Goal: Task Accomplishment & Management: Manage account settings

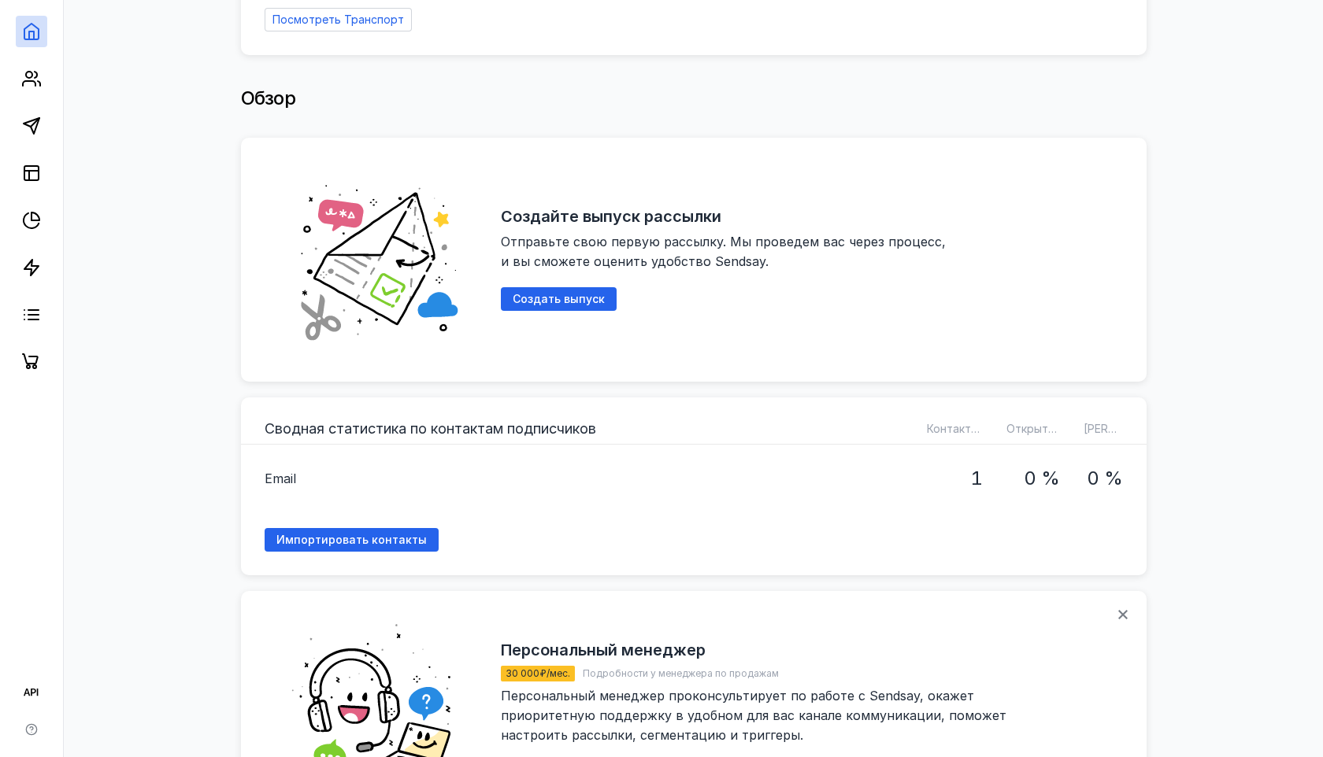
scroll to position [221, 0]
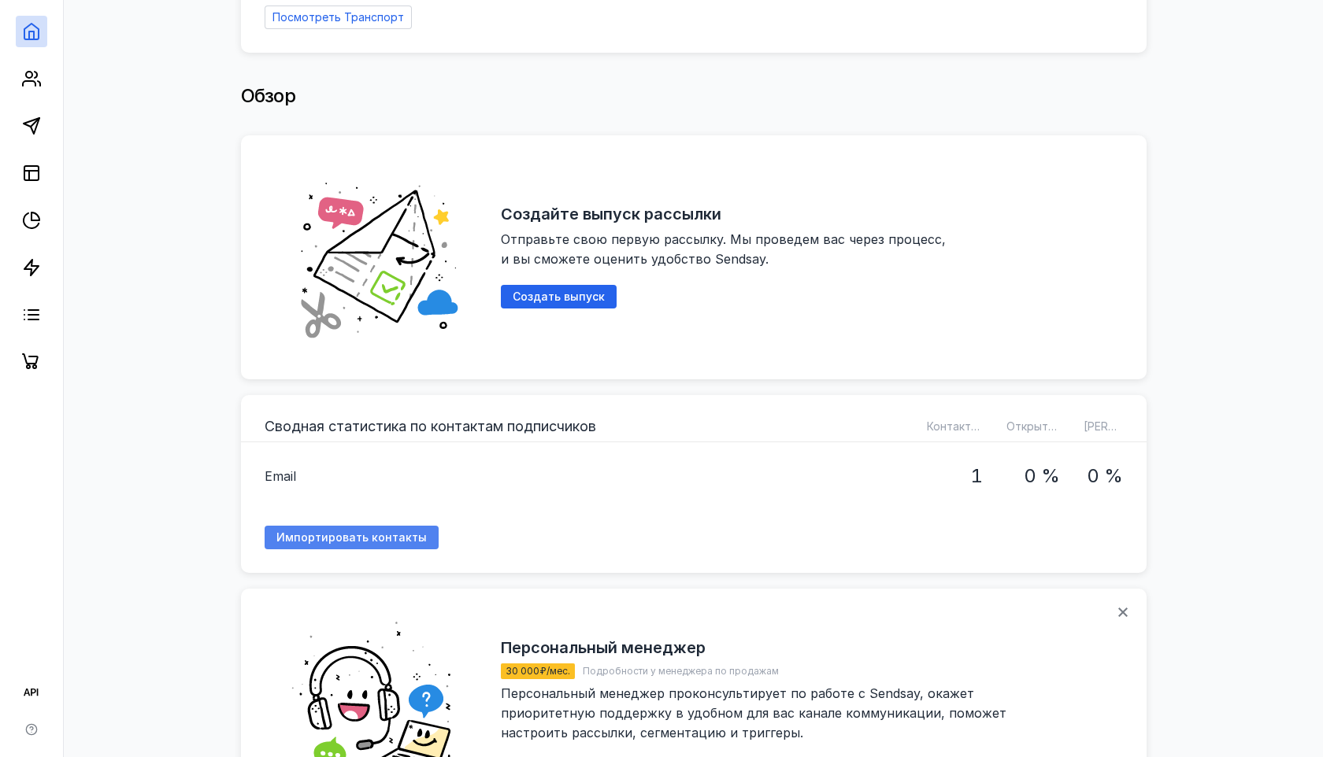
click at [345, 531] on span "Импортировать контакты" at bounding box center [351, 537] width 150 height 13
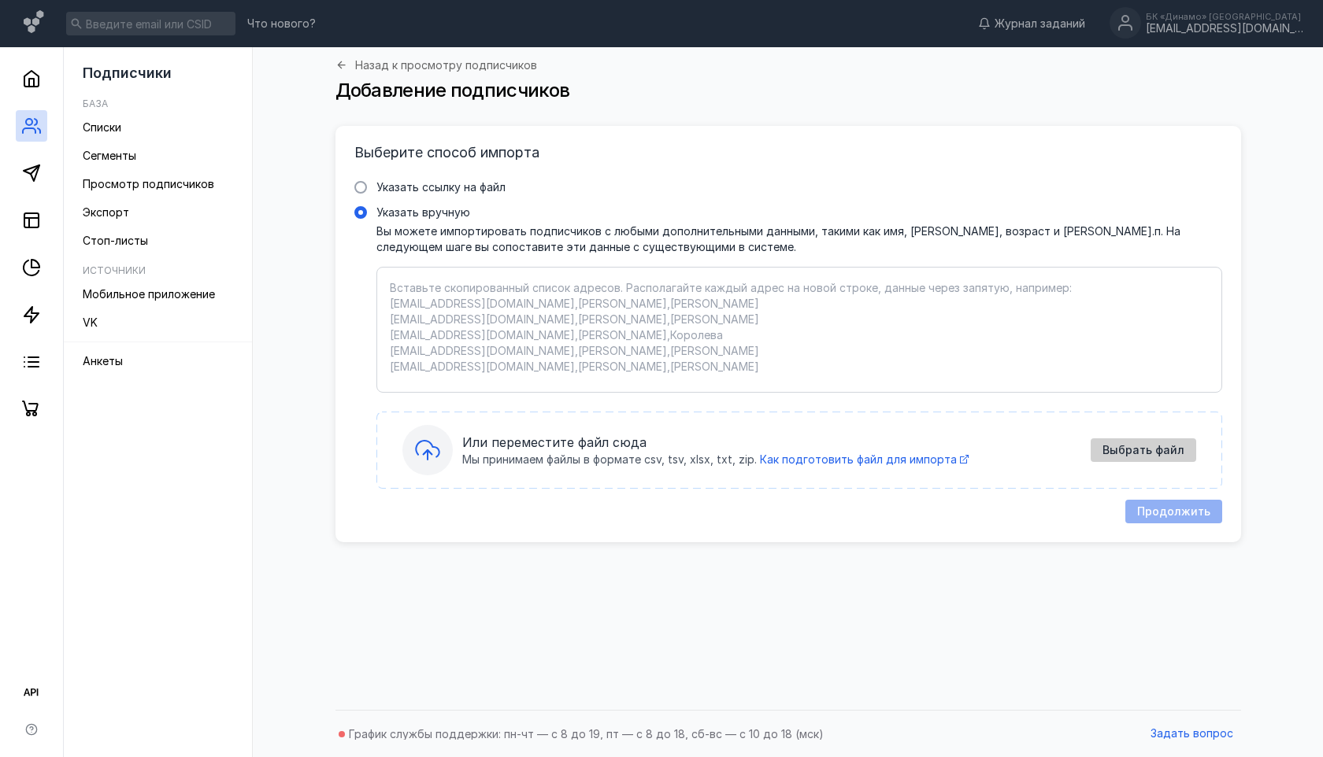
click at [1141, 456] on span "Выбрать файл" at bounding box center [1143, 450] width 82 height 13
click at [1148, 449] on span "Выбрать файл" at bounding box center [1143, 450] width 82 height 13
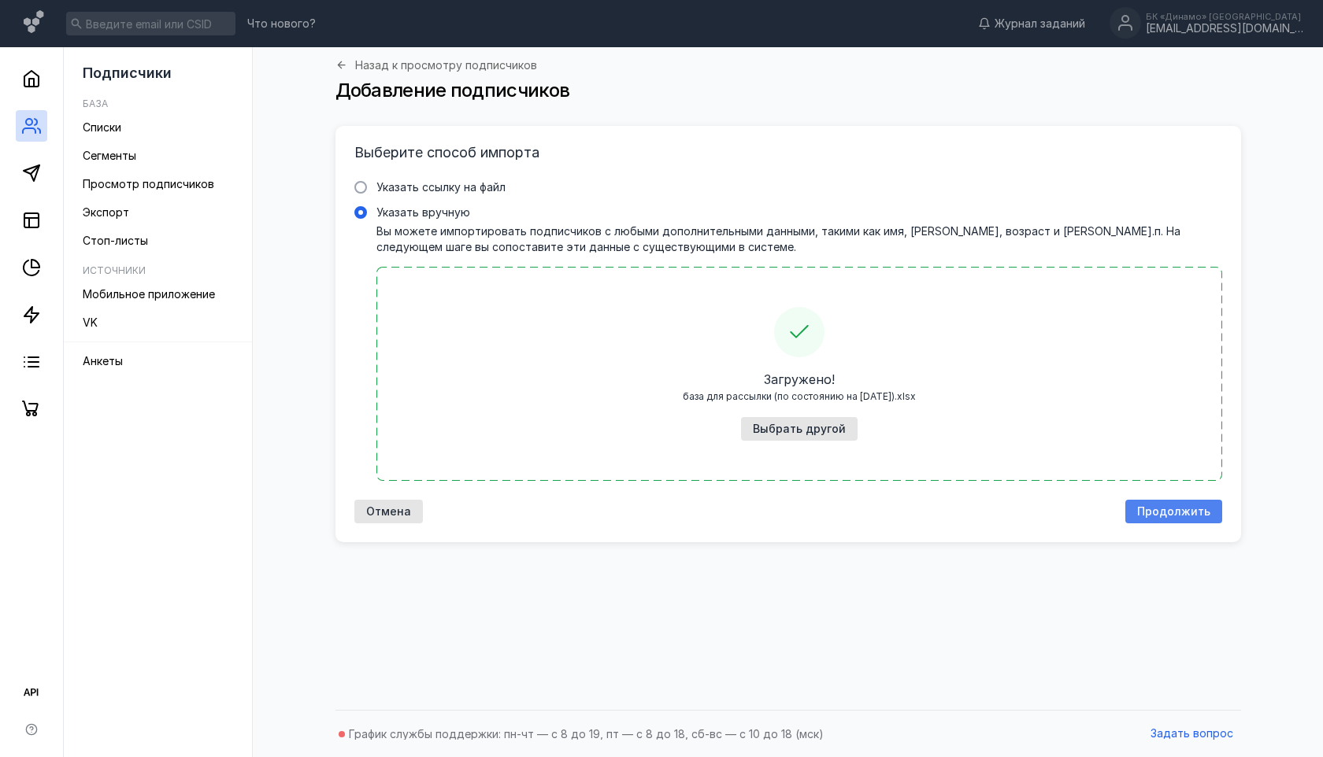
click at [1168, 515] on span "Продолжить" at bounding box center [1173, 511] width 73 height 13
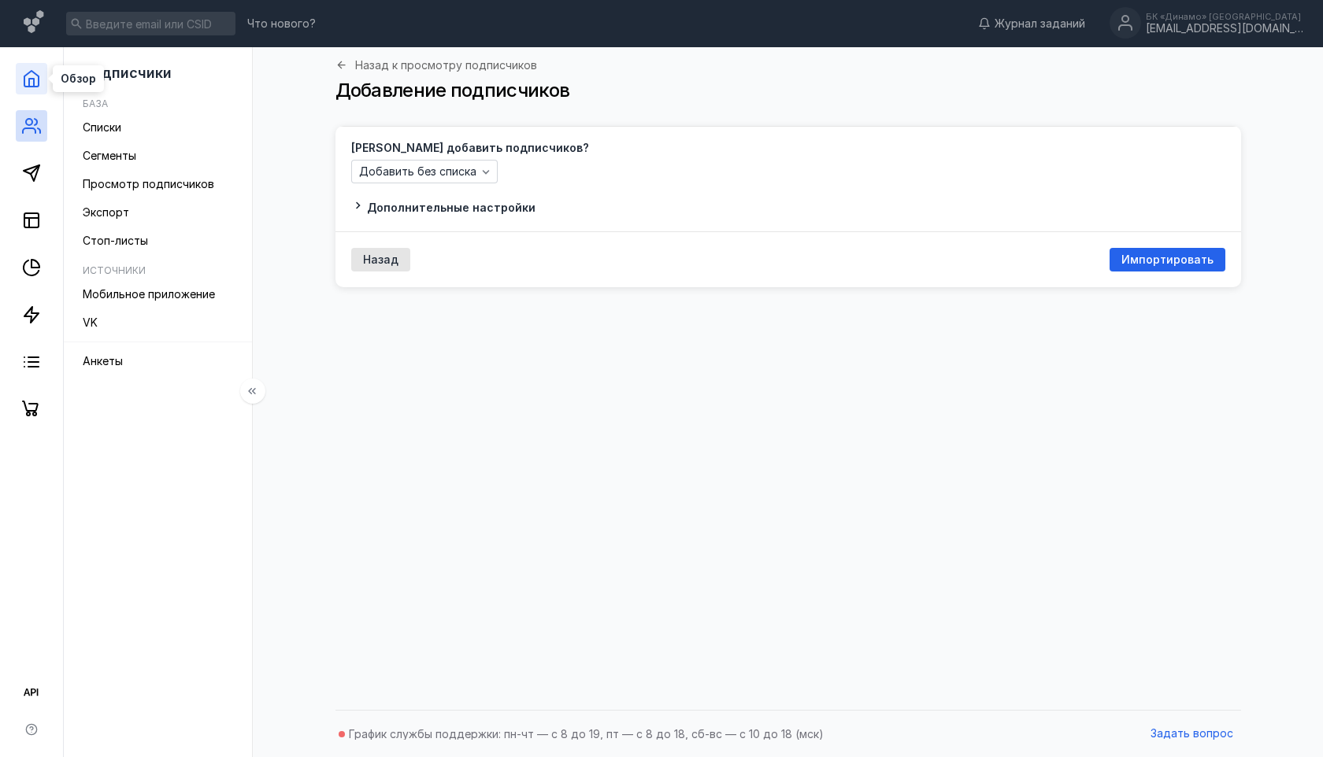
click at [32, 80] on icon at bounding box center [31, 78] width 19 height 19
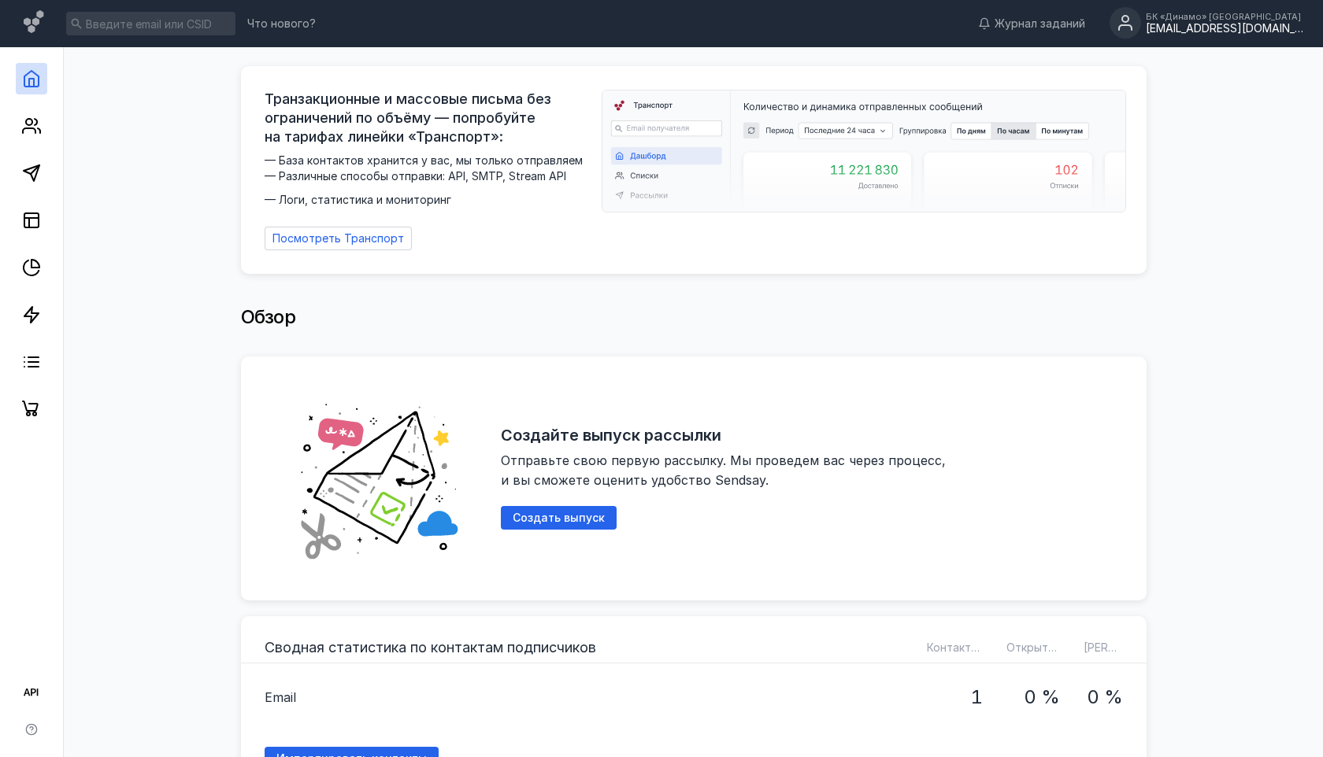
click at [1248, 28] on div "[EMAIL_ADDRESS][DOMAIN_NAME]" at bounding box center [1224, 28] width 157 height 13
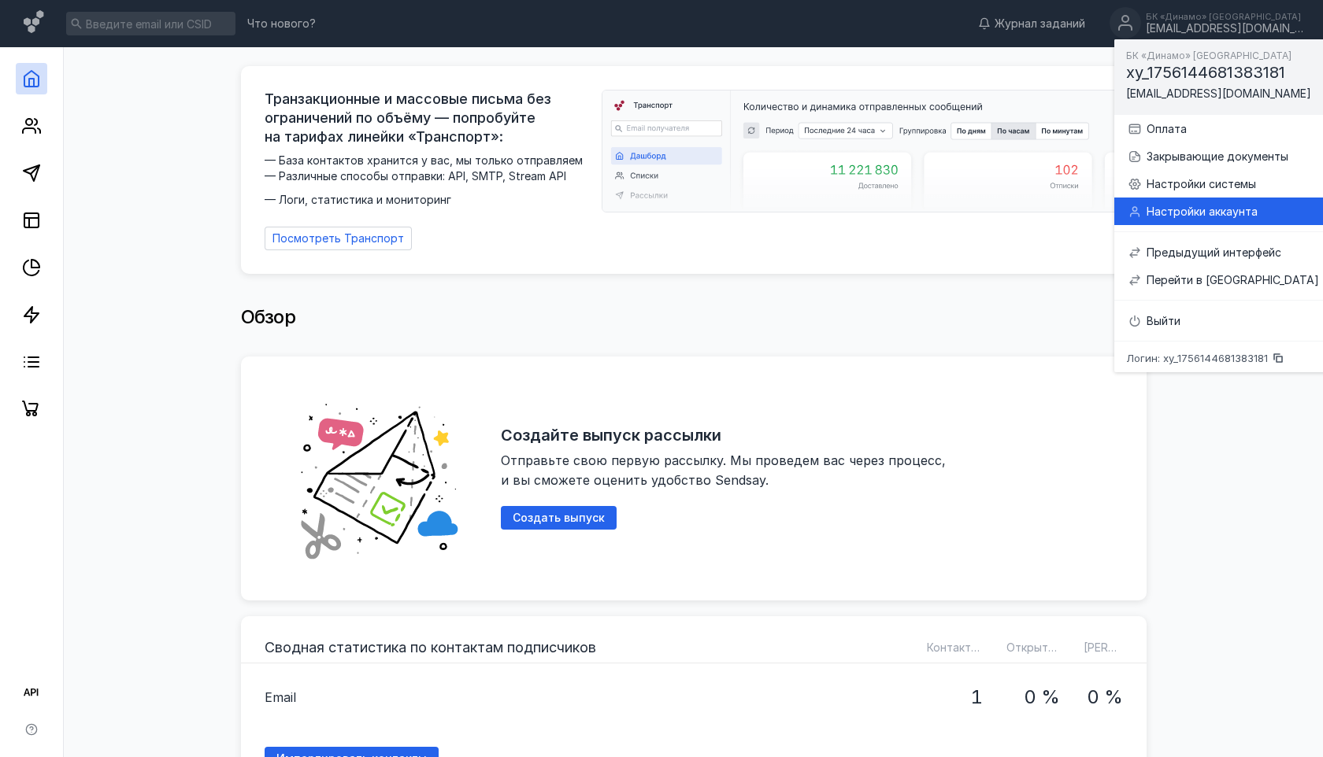
click at [1148, 212] on div "Настройки аккаунта" at bounding box center [1232, 212] width 172 height 16
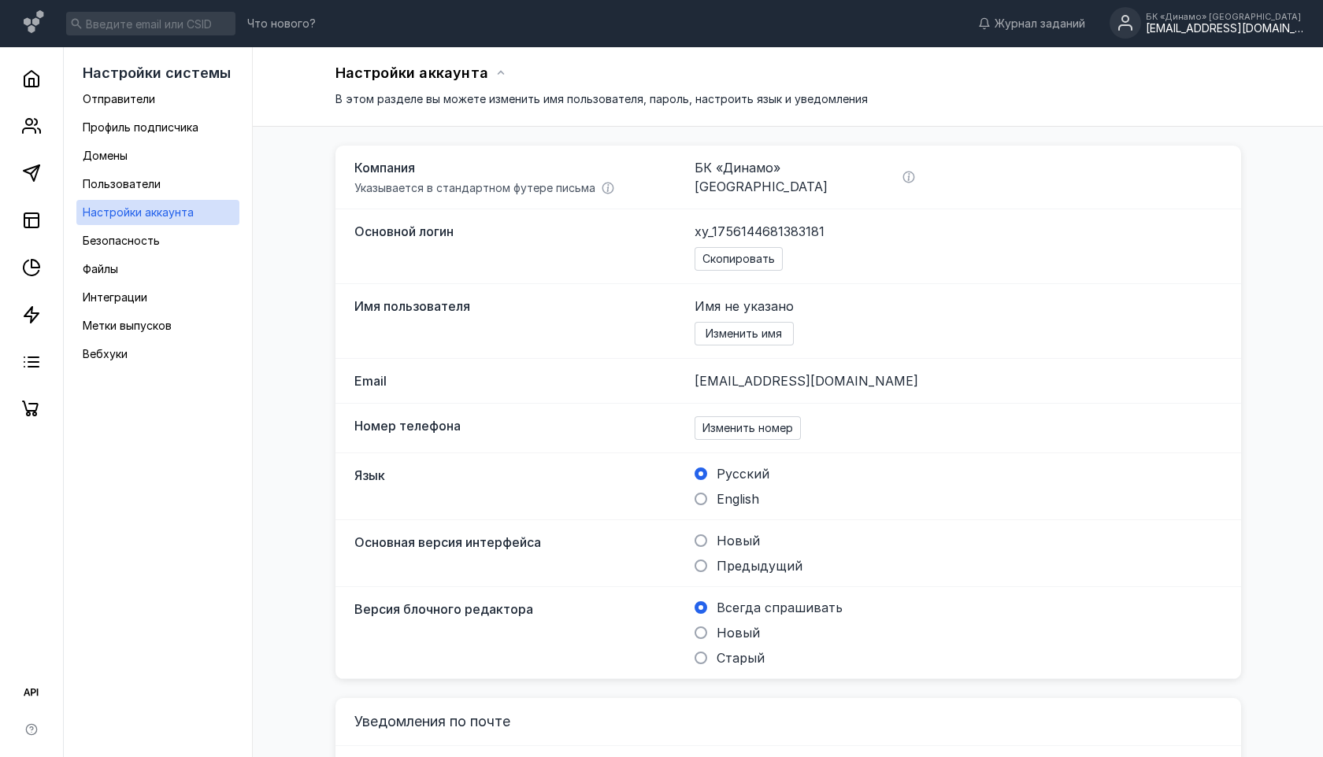
click at [733, 392] on div "Email [EMAIL_ADDRESS][DOMAIN_NAME]" at bounding box center [787, 381] width 905 height 45
click at [733, 379] on span "[EMAIL_ADDRESS][DOMAIN_NAME]" at bounding box center [806, 381] width 224 height 16
click at [768, 388] on div "[EMAIL_ADDRESS][DOMAIN_NAME]" at bounding box center [806, 381] width 224 height 19
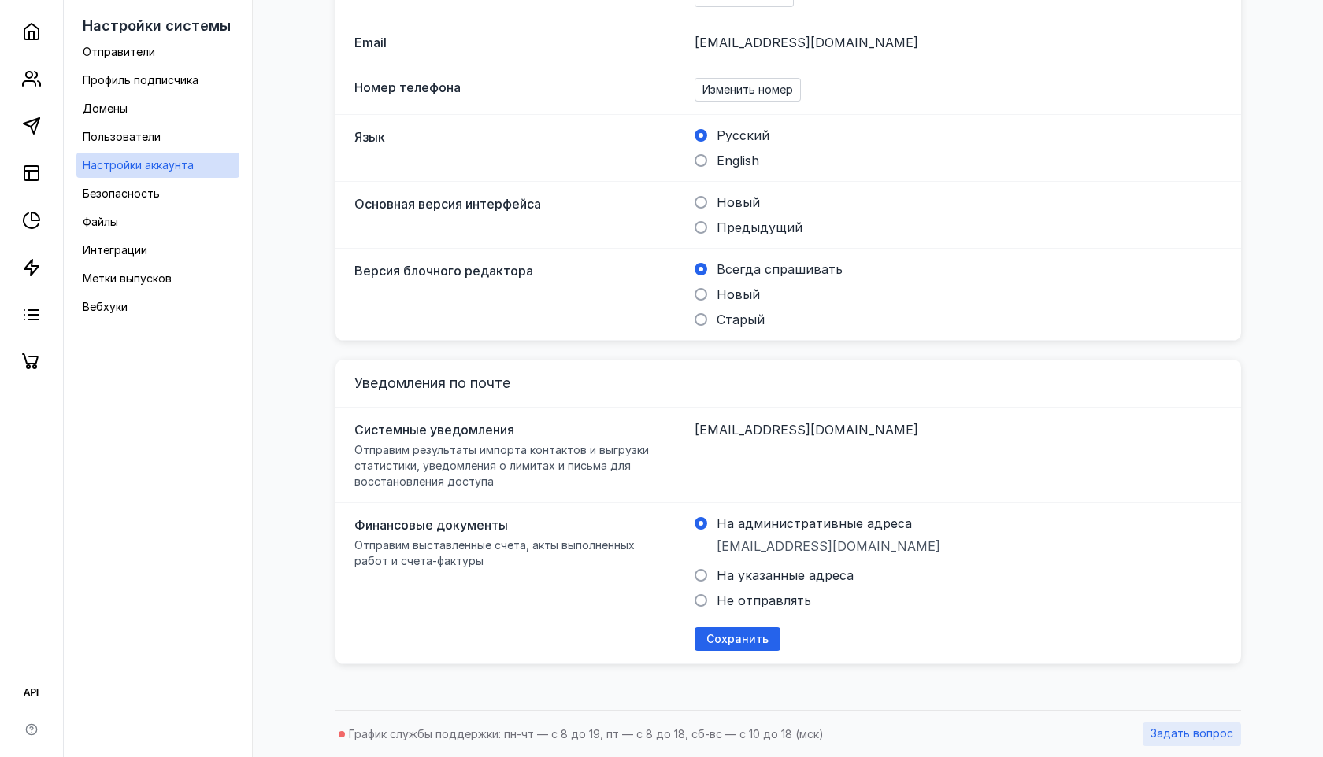
click at [1168, 734] on span "Задать вопрос" at bounding box center [1191, 733] width 83 height 13
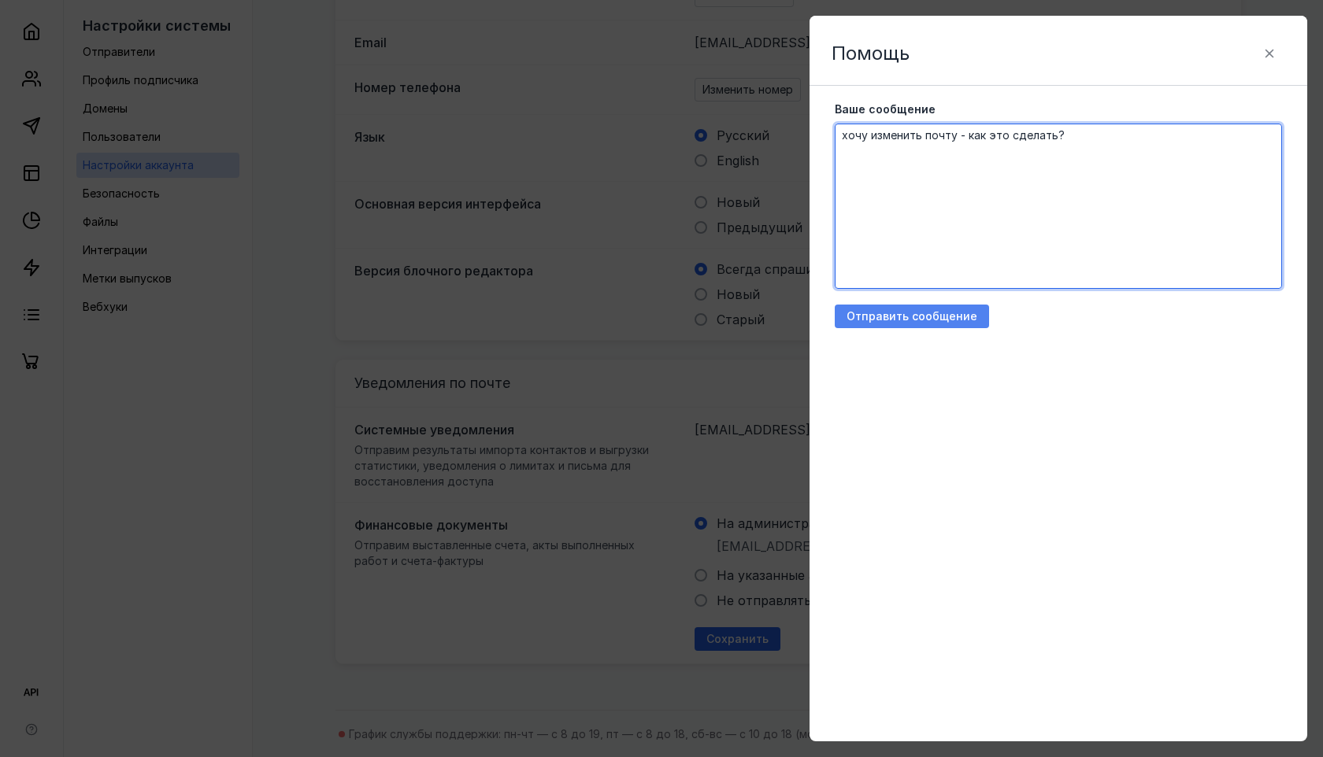
type textarea "хочу изменить почту - как это сделать?"
click at [920, 313] on span "Отправить сообщение" at bounding box center [911, 316] width 131 height 13
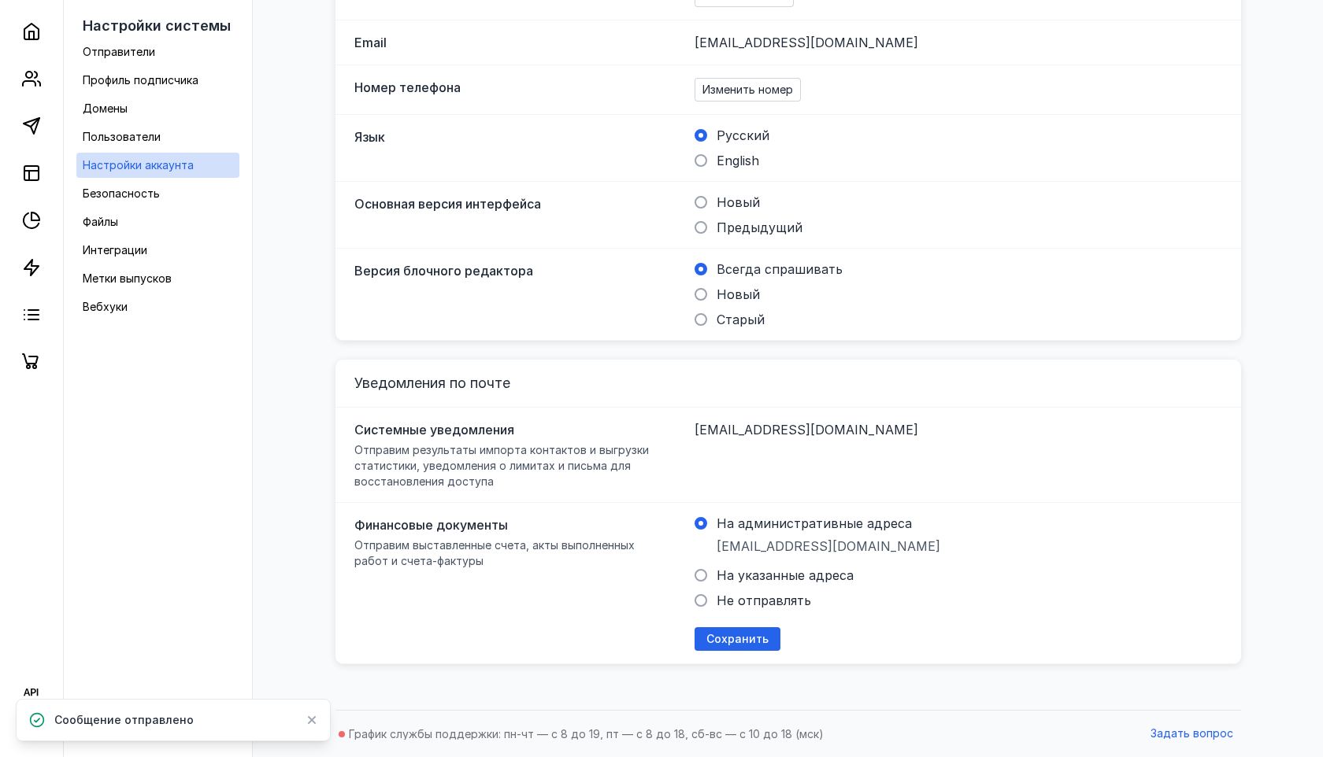
click at [740, 46] on span "[EMAIL_ADDRESS][DOMAIN_NAME]" at bounding box center [806, 43] width 224 height 16
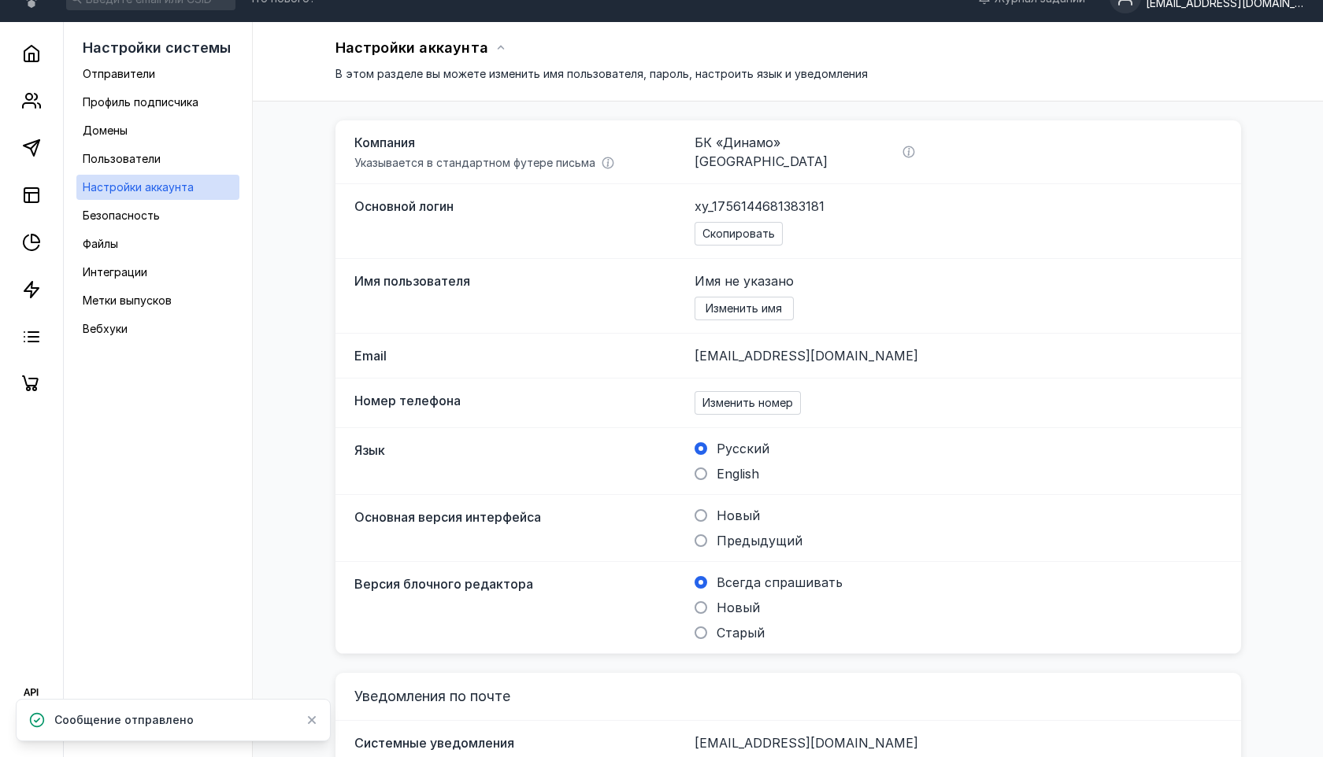
scroll to position [0, 0]
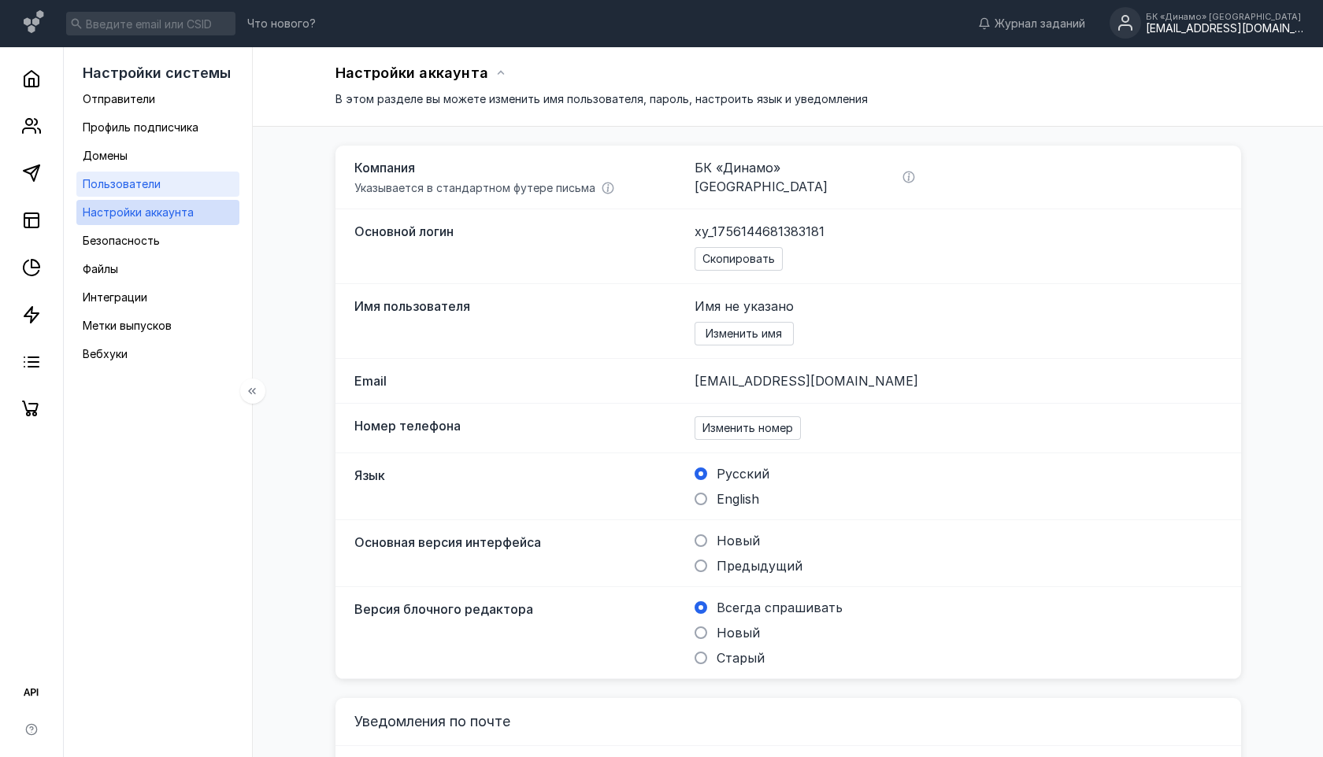
click at [120, 179] on span "Пользователи" at bounding box center [122, 183] width 78 height 13
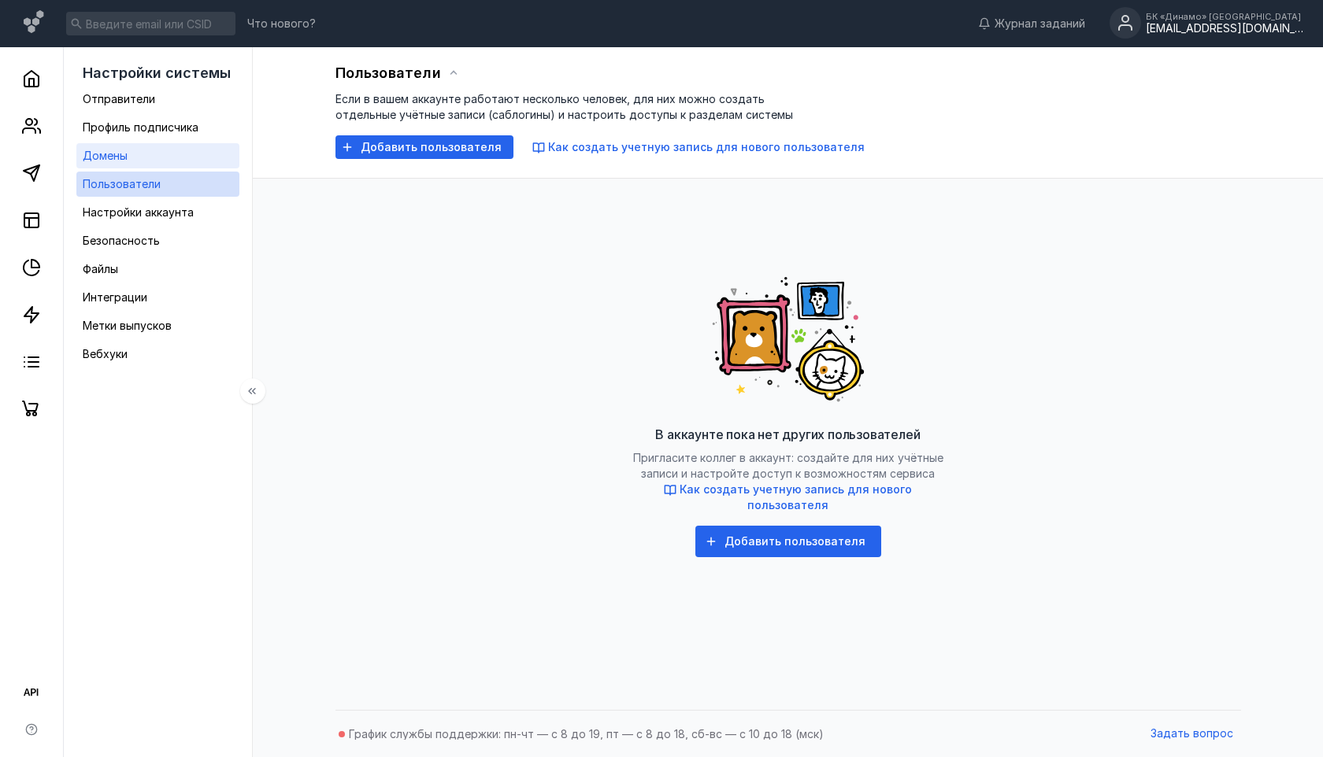
click at [113, 165] on link "Домены" at bounding box center [157, 155] width 163 height 25
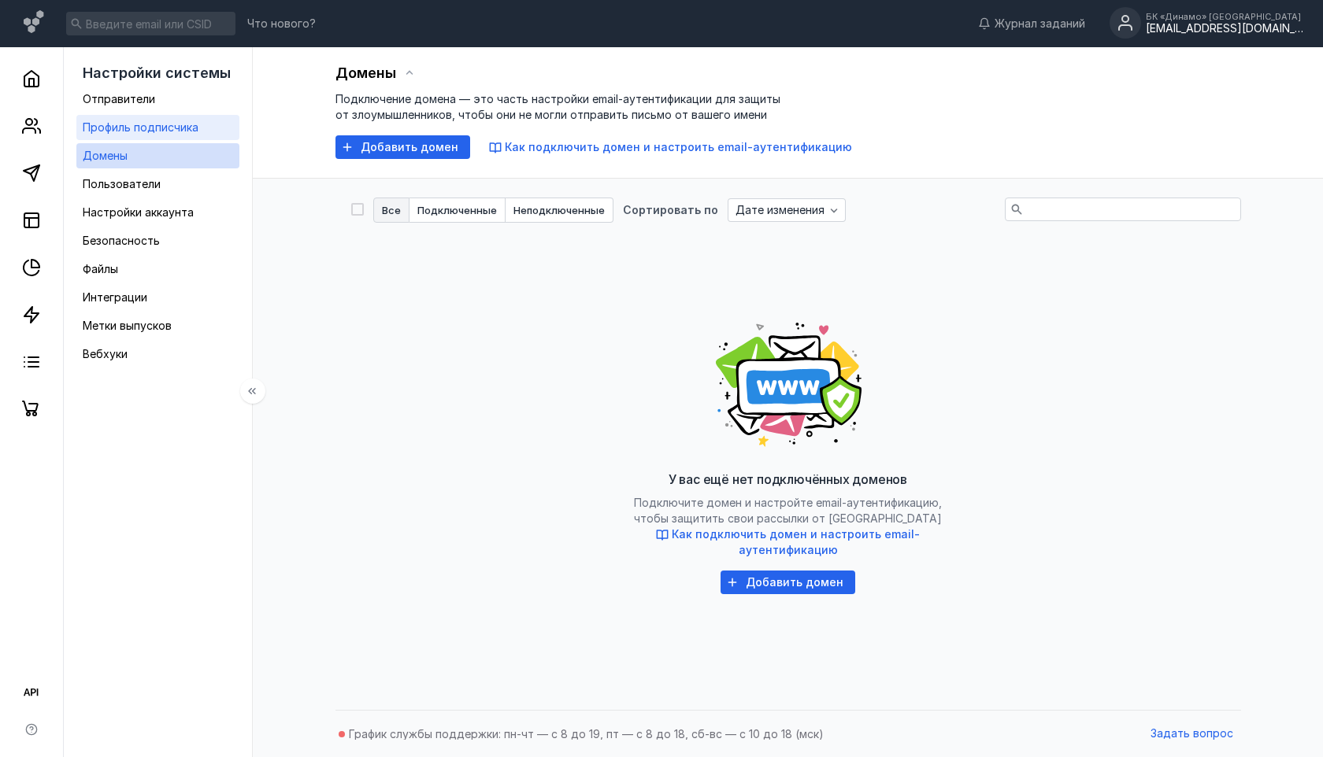
click at [117, 131] on span "Профиль подписчика" at bounding box center [141, 126] width 116 height 13
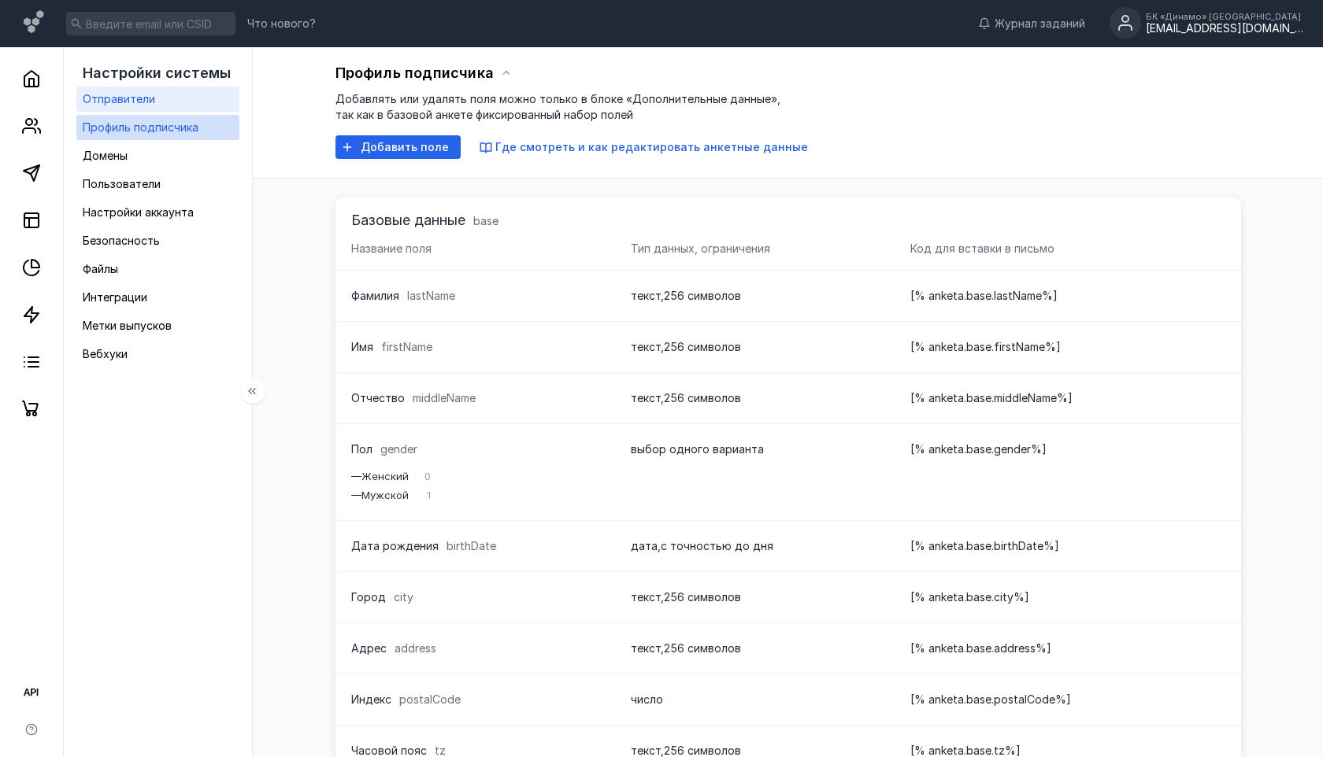
click at [117, 109] on link "Отправители" at bounding box center [157, 99] width 163 height 25
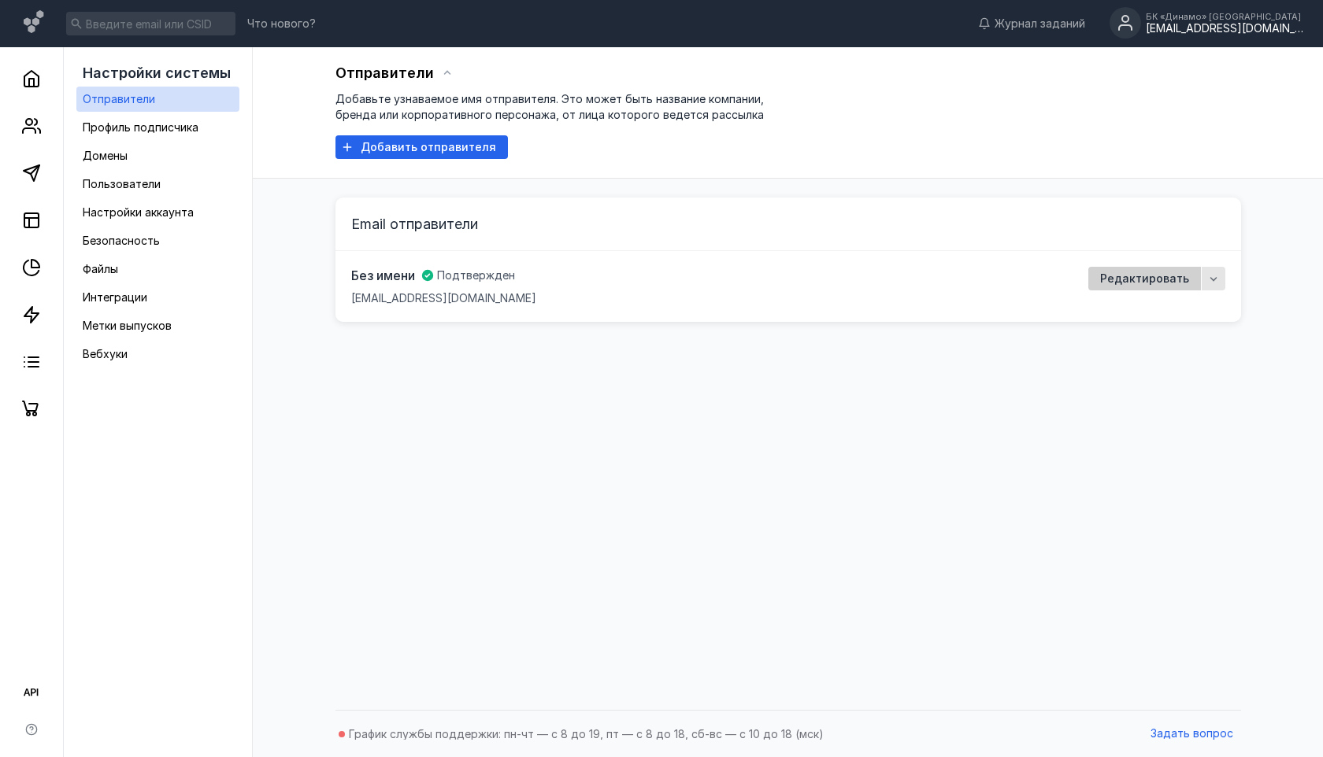
click at [1167, 284] on span "Редактировать" at bounding box center [1144, 278] width 89 height 13
click at [1212, 273] on icon "button" at bounding box center [1213, 278] width 13 height 13
click at [1177, 316] on div "Удал ить" at bounding box center [1191, 308] width 46 height 28
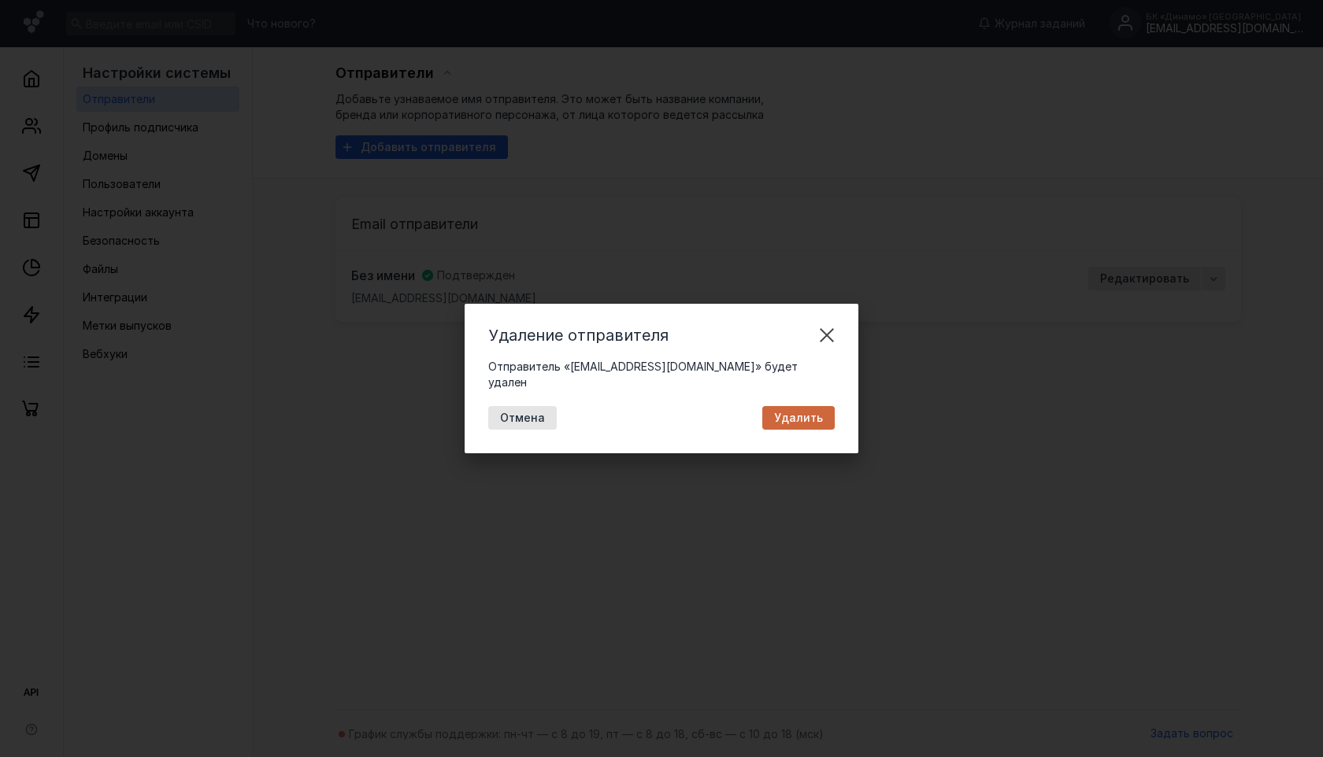
click at [772, 412] on div "Удалить" at bounding box center [798, 418] width 65 height 13
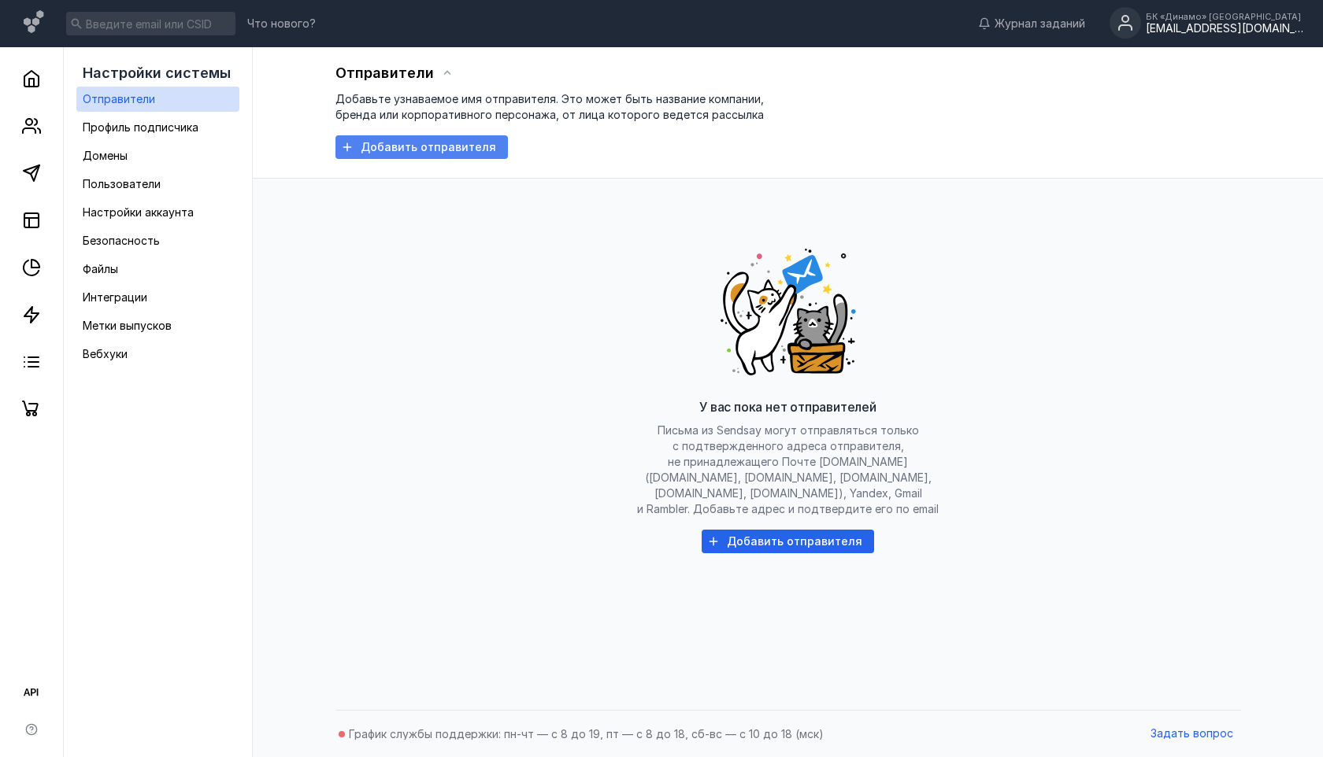
click at [448, 144] on span "Добавить отправителя" at bounding box center [428, 147] width 135 height 13
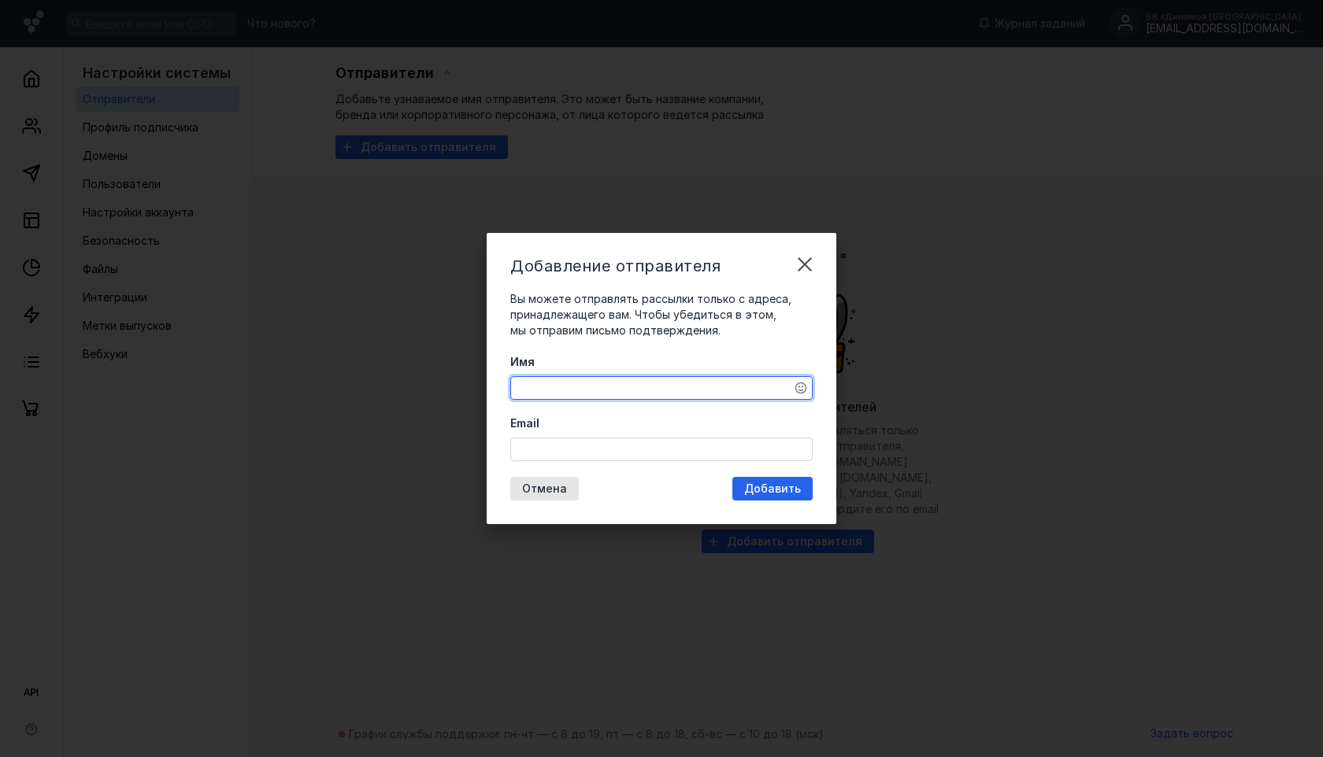
click at [634, 391] on textarea "Имя" at bounding box center [661, 388] width 301 height 22
click at [595, 444] on div "Email" at bounding box center [661, 439] width 302 height 46
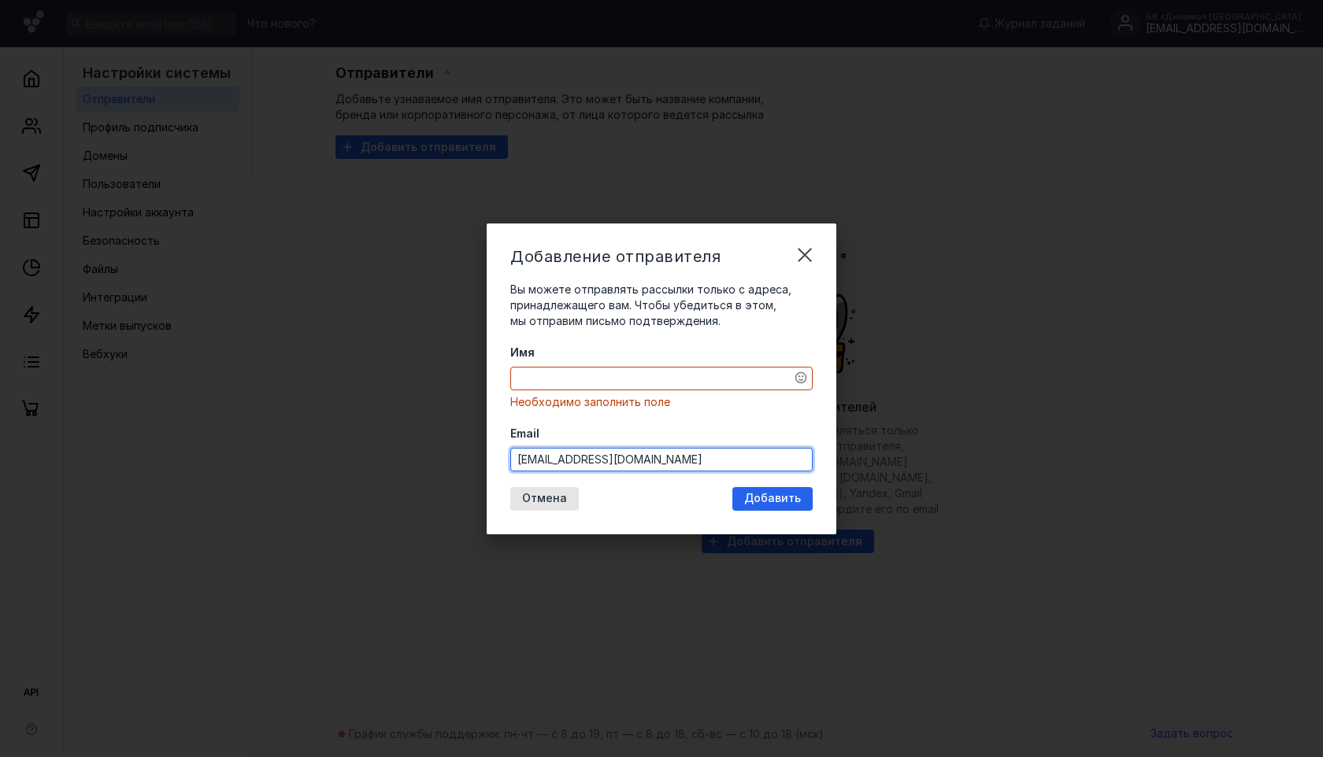
type input "[EMAIL_ADDRESS][DOMAIN_NAME]"
click at [578, 373] on textarea "Имя" at bounding box center [661, 379] width 301 height 22
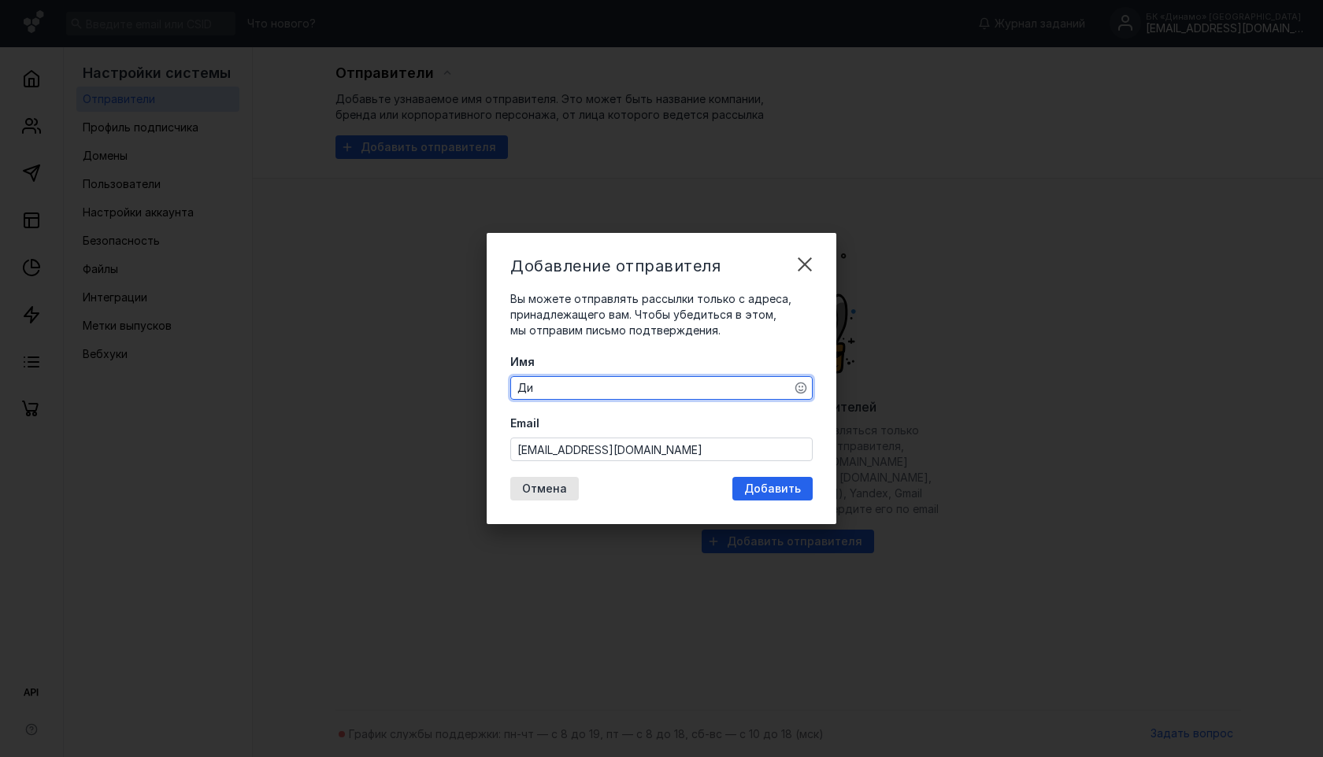
type textarea "Д"
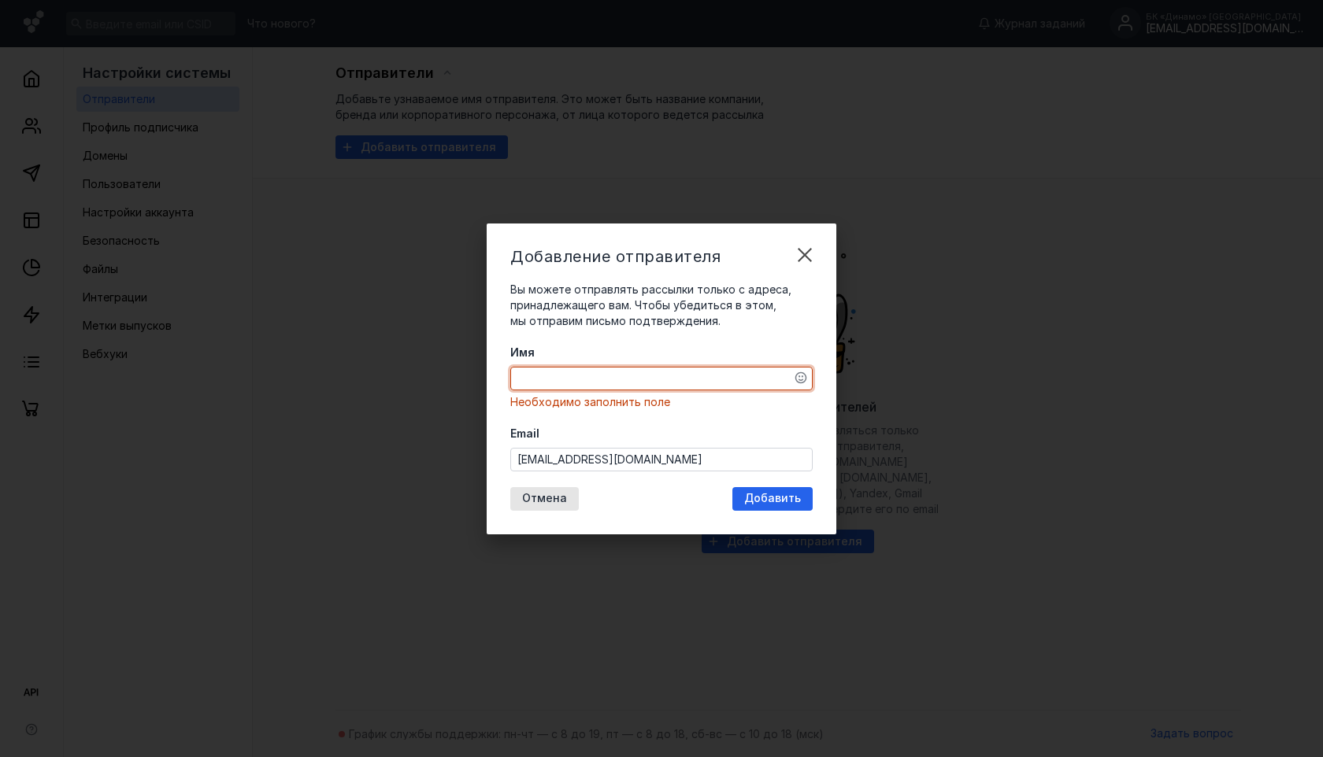
type textarea """
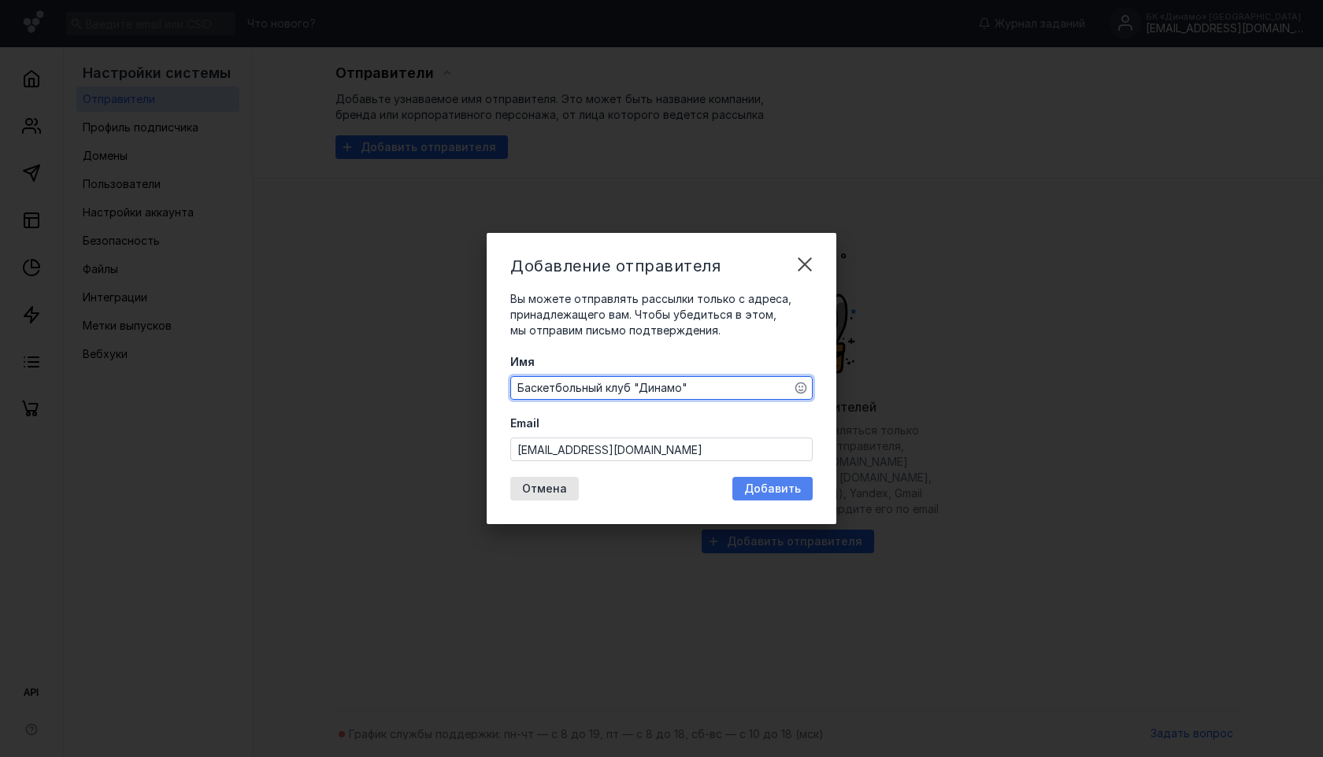
type textarea "Баскетбольный клуб "Динамо""
click at [769, 491] on span "Добавить" at bounding box center [772, 489] width 57 height 13
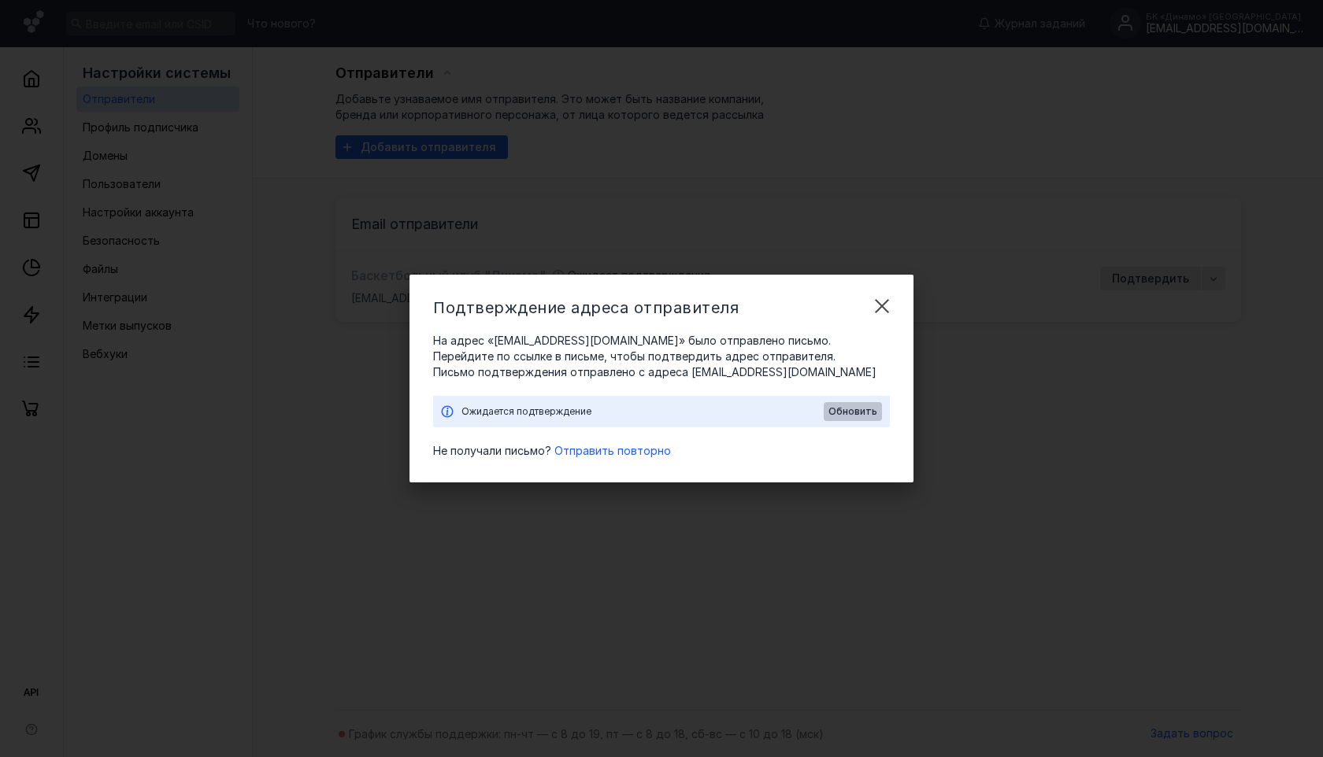
click at [845, 411] on span "Обновить" at bounding box center [852, 411] width 49 height 11
